Goal: Transaction & Acquisition: Download file/media

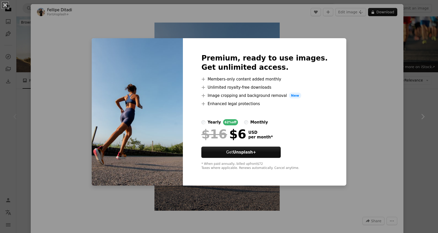
scroll to position [150, 0]
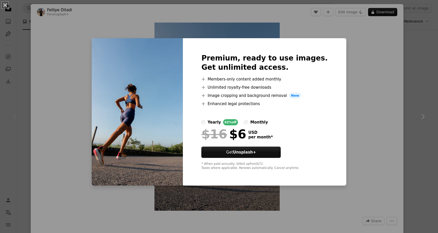
click at [415, 50] on div "An X shape Premium, ready to use images. Get unlimited access. A plus sign Memb…" at bounding box center [219, 116] width 438 height 233
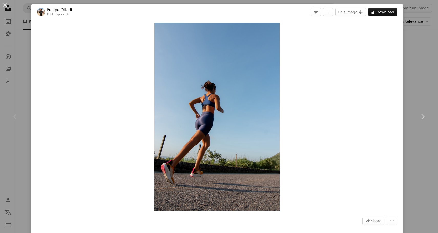
click at [404, 55] on div "Zoom in" at bounding box center [217, 116] width 373 height 193
click at [416, 60] on div "An X shape Chevron left Chevron right [PERSON_NAME] For Unsplash+ A heart A plu…" at bounding box center [219, 116] width 438 height 233
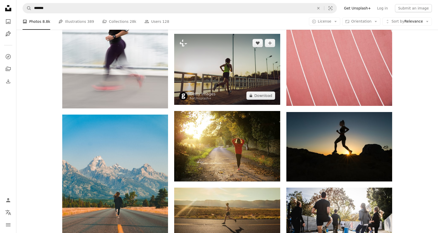
scroll to position [543, 0]
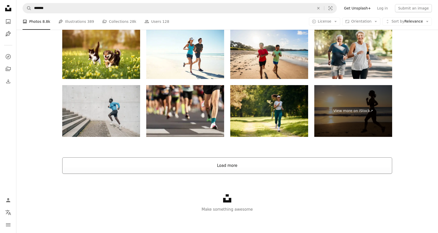
click at [240, 162] on button "Load more" at bounding box center [227, 165] width 330 height 16
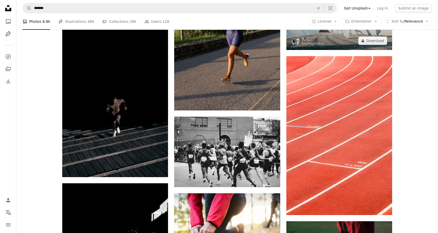
scroll to position [1286, 0]
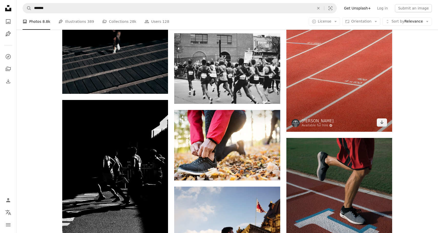
click at [332, 122] on img at bounding box center [340, 52] width 106 height 159
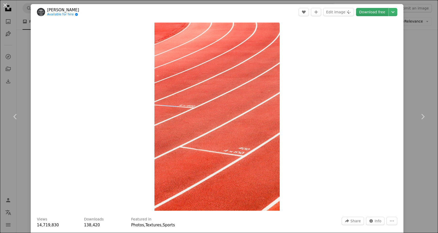
click at [378, 12] on link "Download free" at bounding box center [372, 12] width 32 height 8
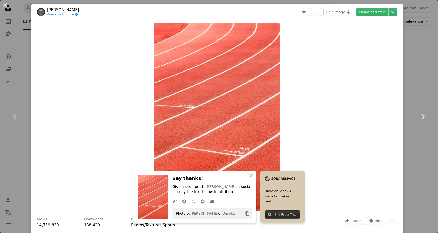
click at [422, 99] on link "Chevron right" at bounding box center [423, 116] width 31 height 49
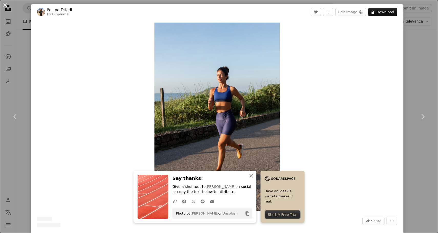
click at [422, 82] on div "An X shape Chevron left Chevron right An X shape Close Say thanks! Give a shout…" at bounding box center [219, 116] width 438 height 233
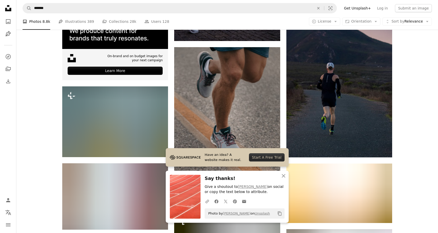
scroll to position [1594, 0]
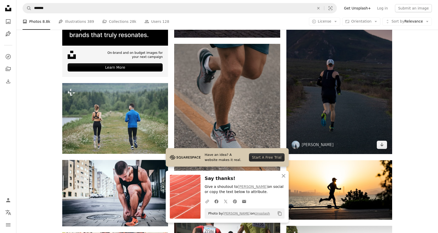
click at [345, 84] on img at bounding box center [340, 74] width 106 height 159
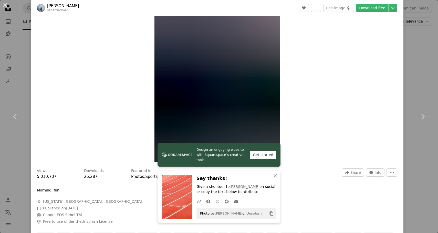
scroll to position [67, 0]
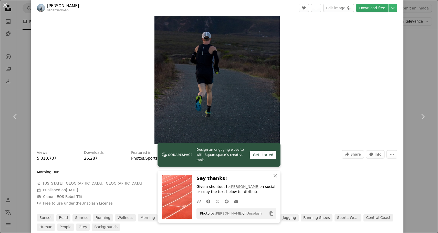
click at [375, 8] on link "Download free" at bounding box center [372, 8] width 32 height 8
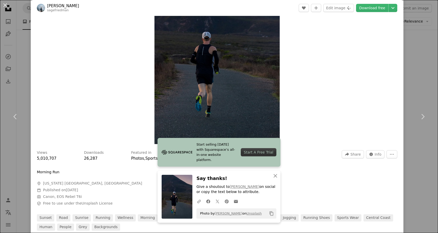
click at [428, 52] on div "An X shape Chevron left Chevron right Start selling [DATE] with Squarespace’s a…" at bounding box center [219, 116] width 438 height 233
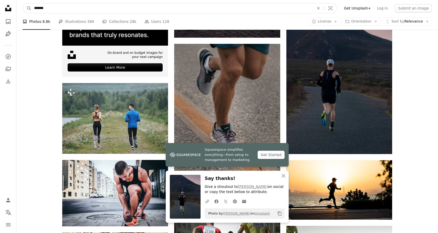
click at [112, 8] on input "*******" at bounding box center [172, 8] width 281 height 10
type input "**********"
click button "A magnifying glass" at bounding box center [27, 8] width 9 height 10
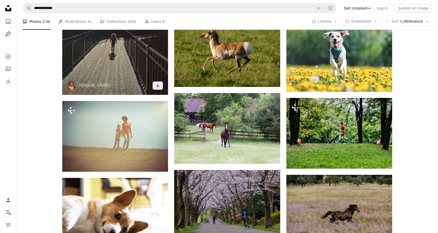
scroll to position [362, 0]
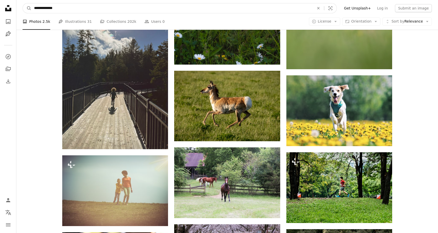
click at [68, 4] on input "**********" at bounding box center [172, 8] width 281 height 10
type input "**********"
click button "A magnifying glass" at bounding box center [27, 8] width 9 height 10
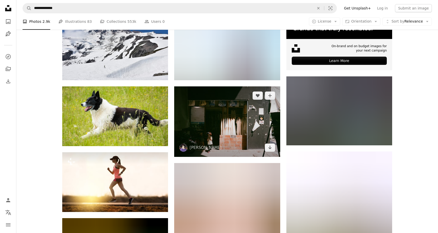
scroll to position [263, 0]
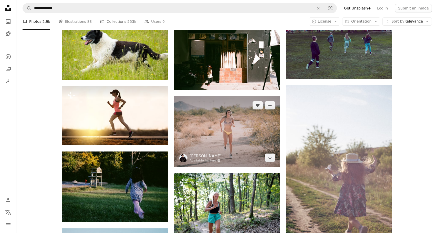
click at [224, 132] on img at bounding box center [227, 131] width 106 height 70
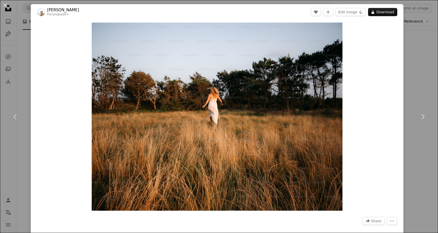
click at [424, 91] on div "An X shape Chevron left Chevron right [PERSON_NAME] For Unsplash+ A heart A plu…" at bounding box center [219, 116] width 438 height 233
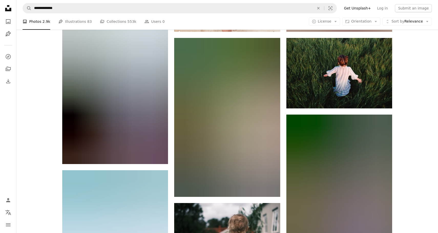
scroll to position [439, 0]
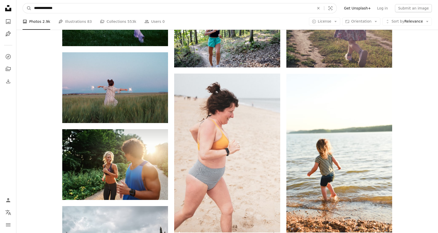
click at [120, 9] on input "**********" at bounding box center [172, 8] width 281 height 10
type input "********"
click button "A magnifying glass" at bounding box center [27, 8] width 9 height 10
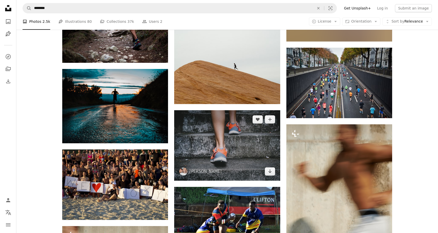
scroll to position [466, 0]
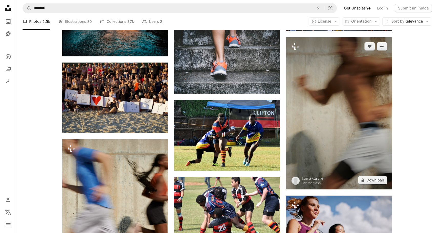
click at [360, 112] on img at bounding box center [340, 113] width 106 height 152
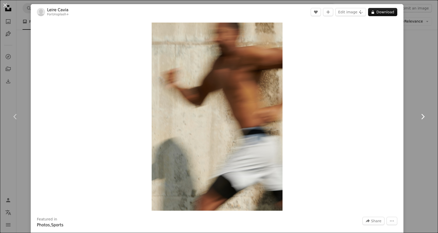
click at [410, 103] on link "Chevron right" at bounding box center [423, 116] width 31 height 49
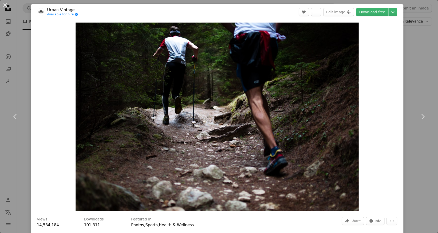
click at [409, 41] on div "An X shape Chevron left Chevron right Urban Vintage Available for hire A checkm…" at bounding box center [219, 116] width 438 height 233
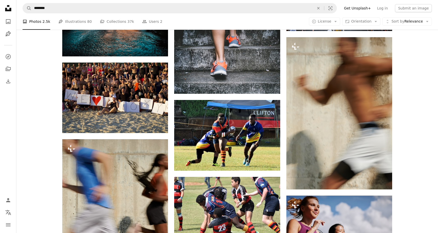
click at [421, 54] on div "Plus sign for Unsplash+ A heart A plus sign Leire Cavia For Unsplash+ A lock Do…" at bounding box center [227, 42] width 422 height 756
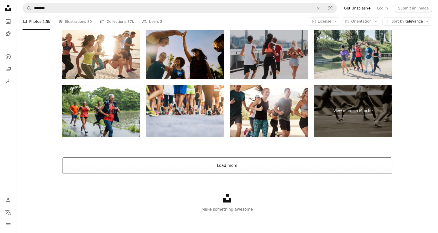
click at [229, 168] on button "Load more" at bounding box center [227, 165] width 330 height 16
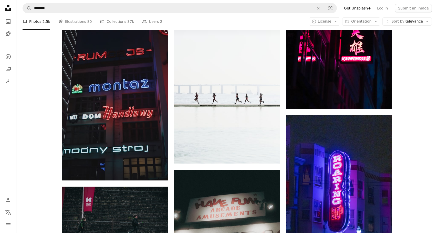
scroll to position [3793, 0]
